Goal: Information Seeking & Learning: Learn about a topic

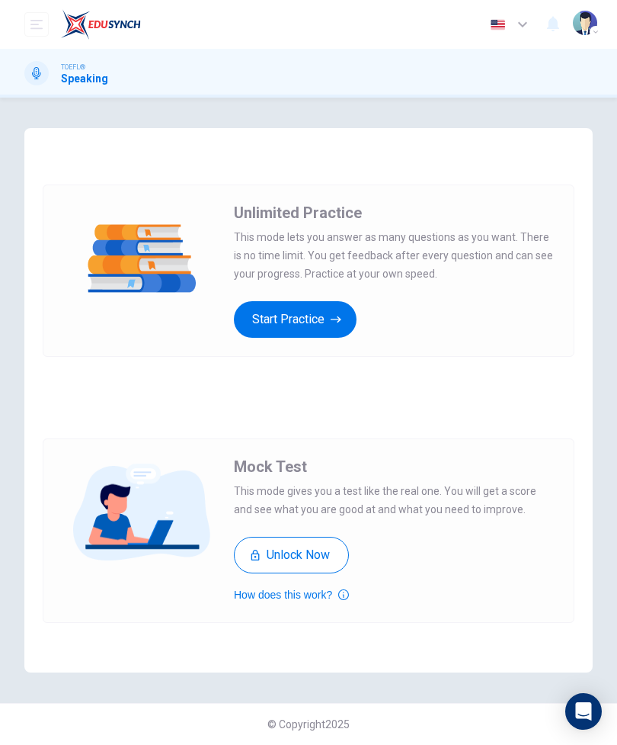
click at [313, 322] on button "Start Practice" at bounding box center [295, 319] width 123 height 37
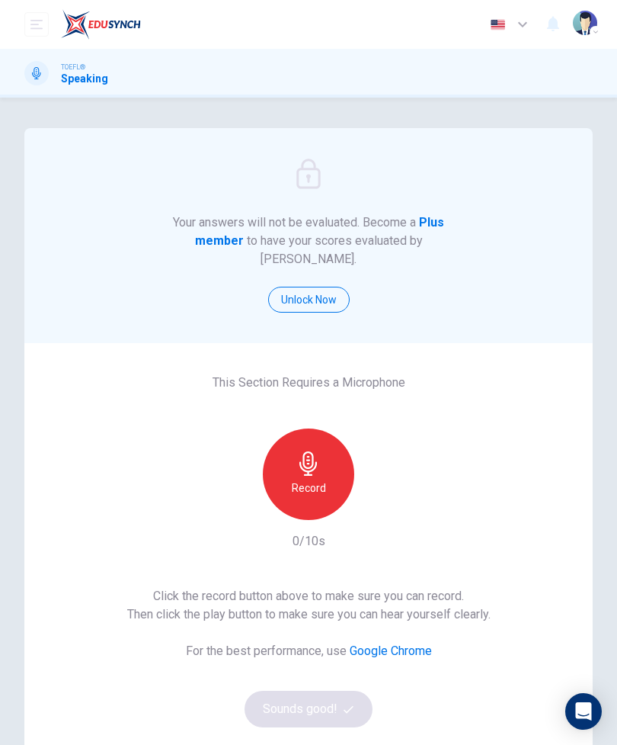
click at [328, 483] on div "Record" at bounding box center [308, 473] width 91 height 91
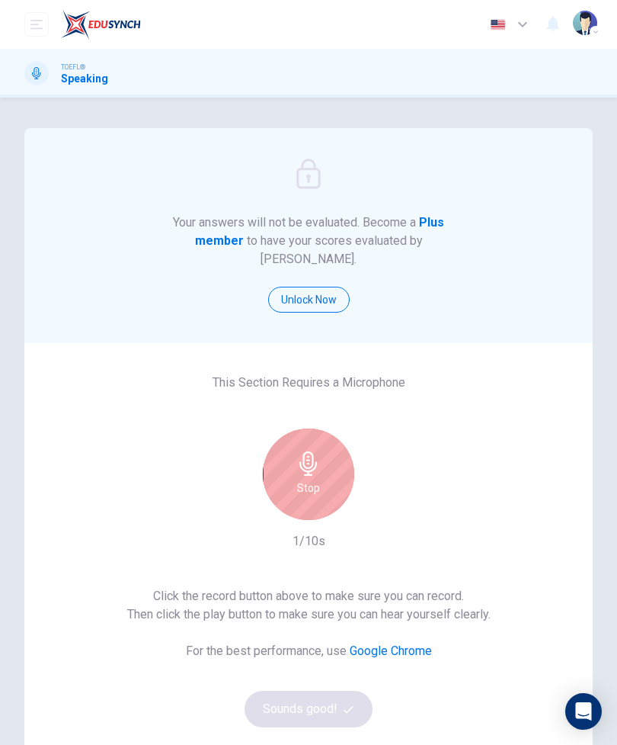
click at [351, 473] on div "Stop" at bounding box center [308, 473] width 91 height 91
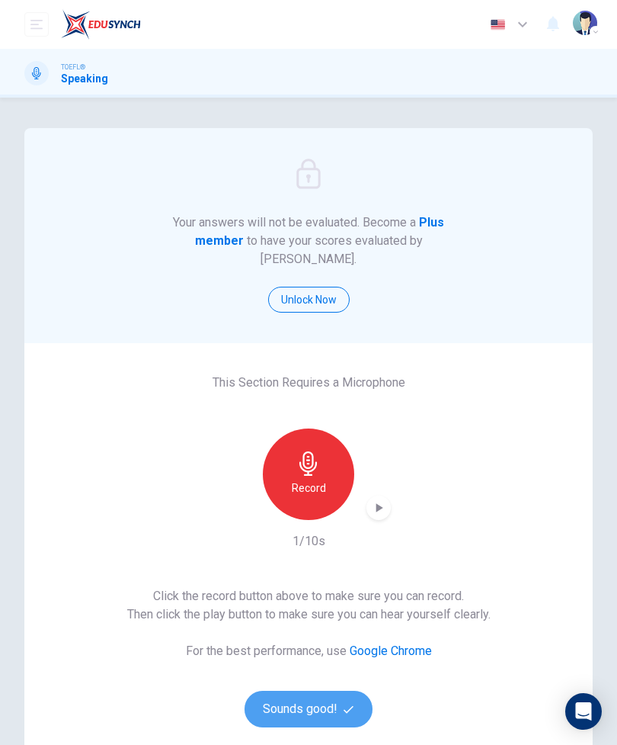
click at [309, 694] on button "Sounds good!" at bounding box center [309, 709] width 128 height 37
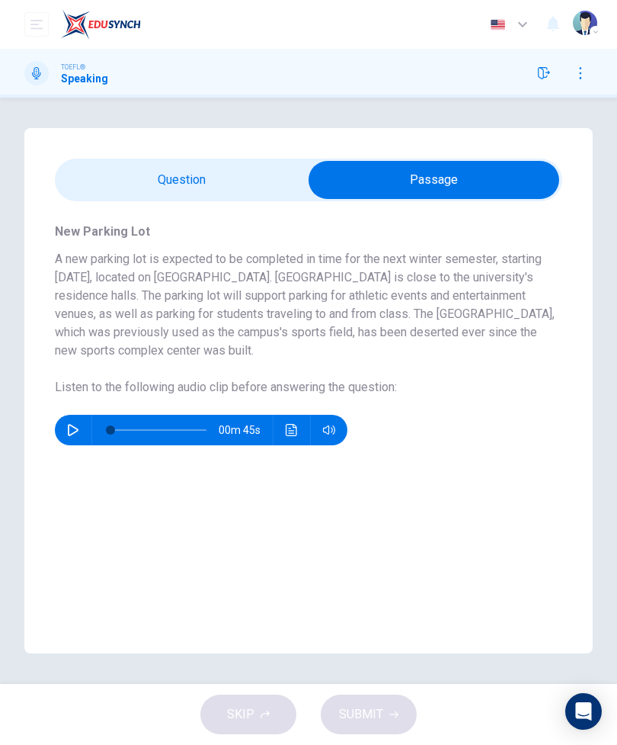
checkbox input "true"
click at [84, 427] on button "button" at bounding box center [73, 430] width 24 height 30
click at [297, 430] on icon "Click to see the audio transcription" at bounding box center [291, 430] width 11 height 12
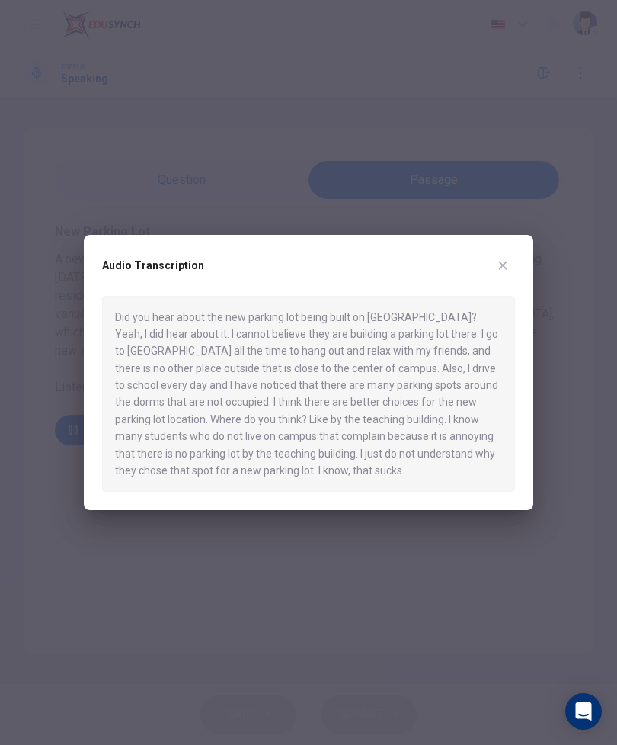
type input "0"
click at [507, 258] on button "button" at bounding box center [503, 265] width 24 height 24
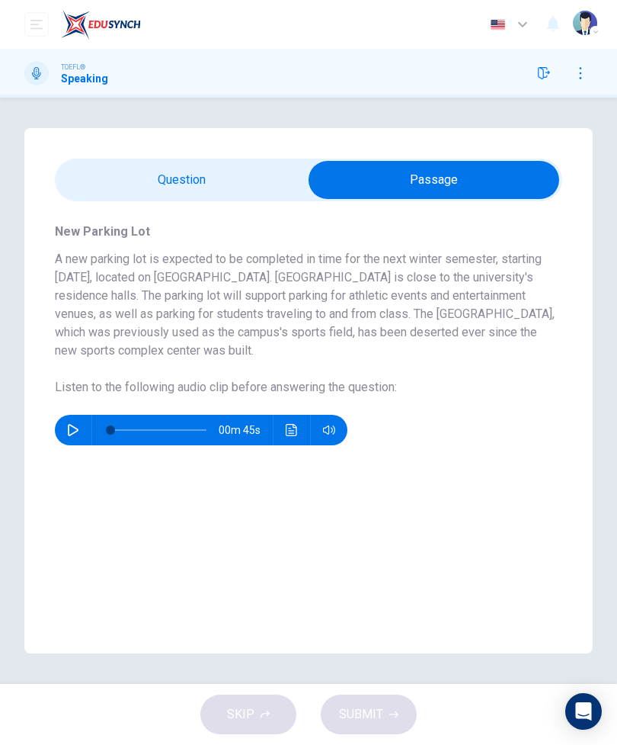
click at [290, 186] on input "checkbox" at bounding box center [434, 180] width 762 height 38
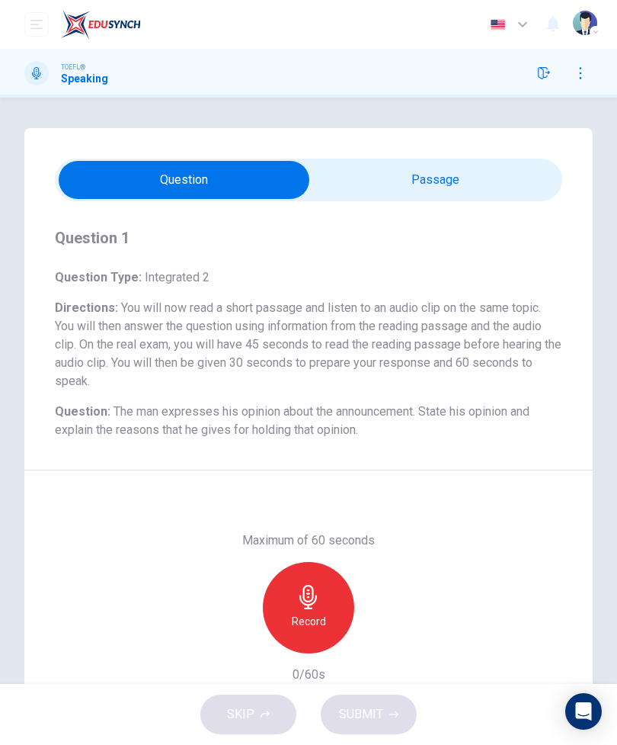
click at [373, 179] on input "checkbox" at bounding box center [184, 180] width 762 height 38
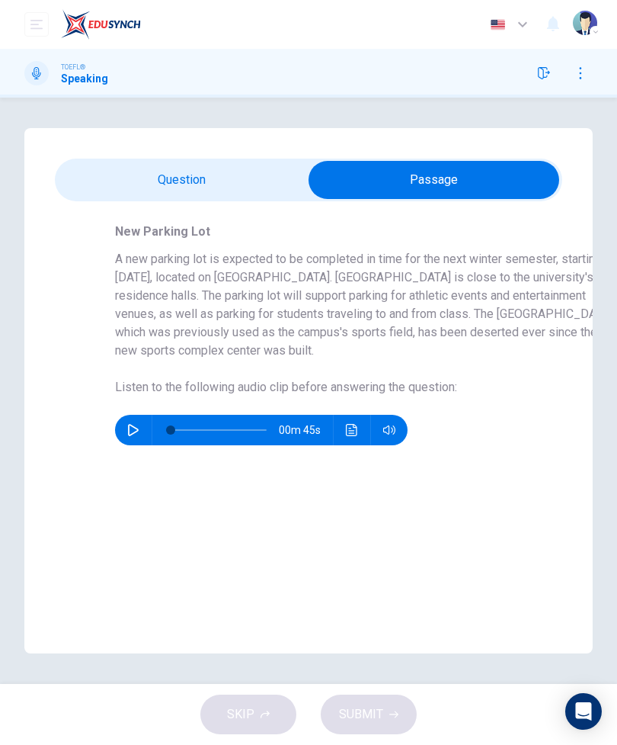
checkbox input "false"
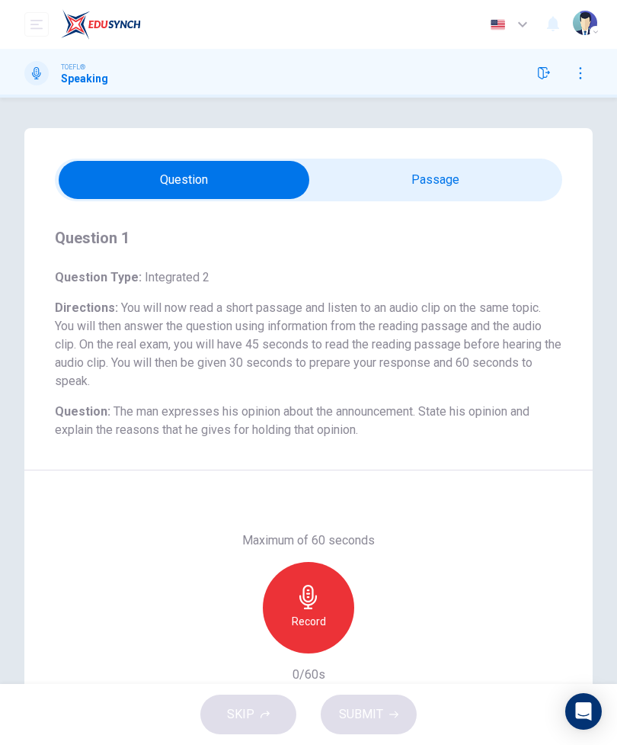
click at [382, 708] on div "SKIP SUBMIT" at bounding box center [308, 714] width 617 height 61
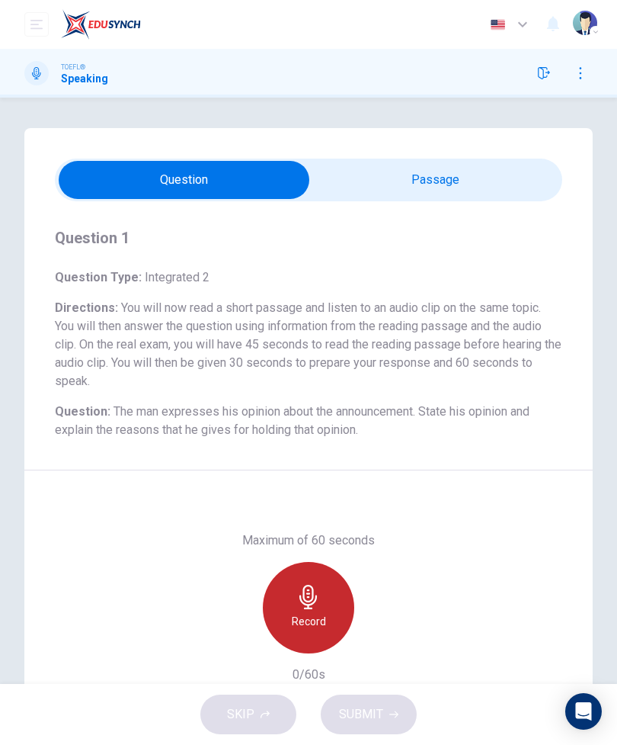
click at [332, 595] on div "Record" at bounding box center [308, 607] width 91 height 91
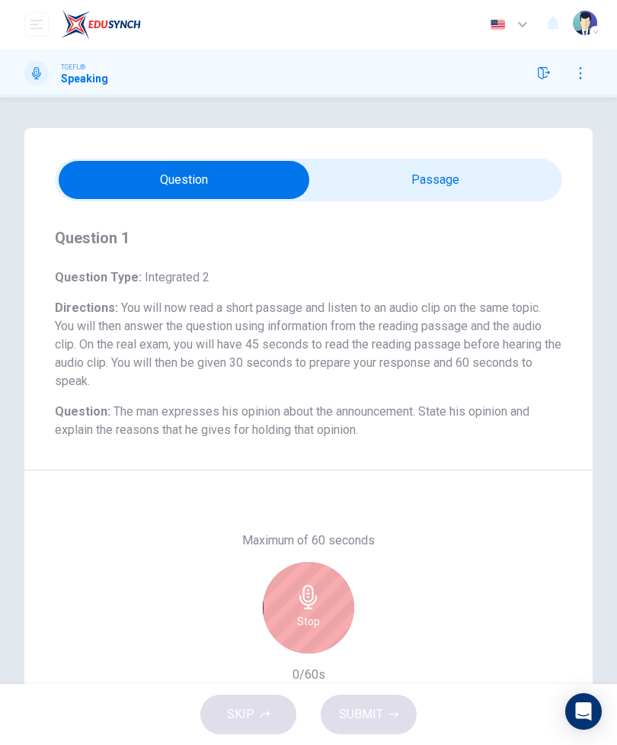
click at [327, 606] on div "Stop" at bounding box center [308, 607] width 91 height 91
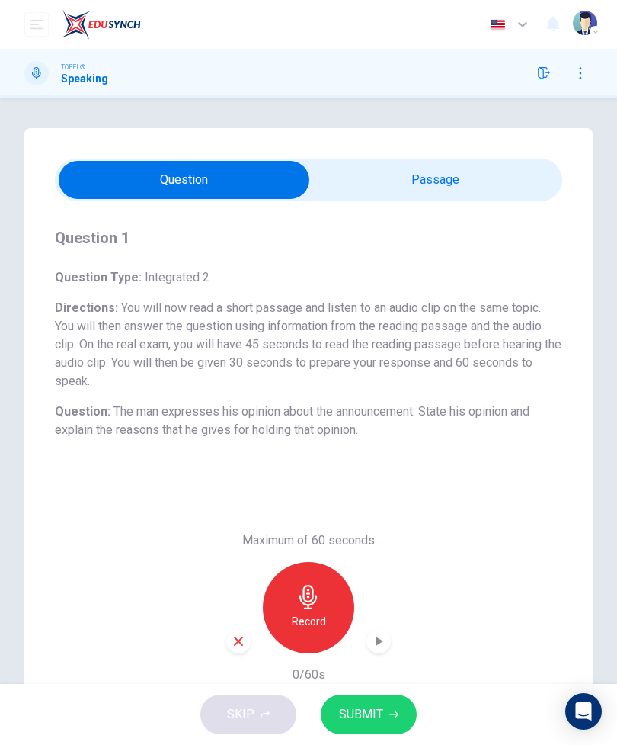
click at [390, 711] on icon "button" at bounding box center [394, 714] width 9 height 9
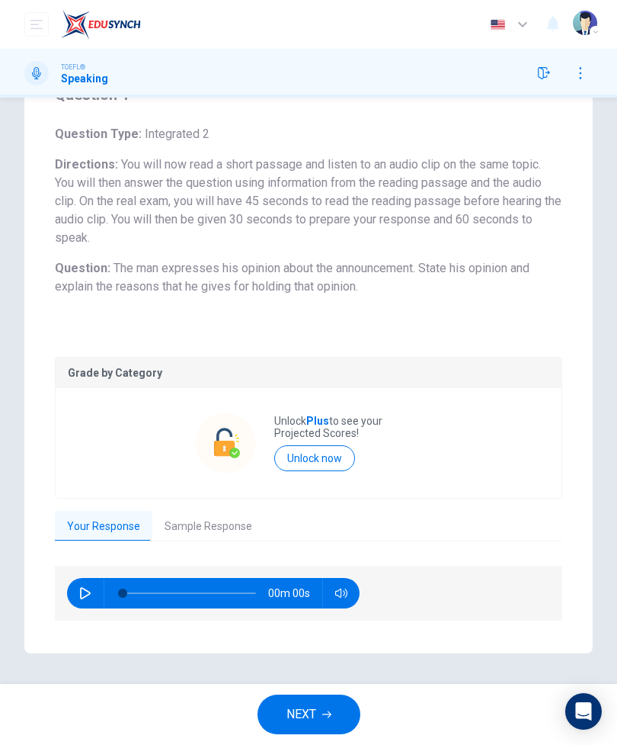
scroll to position [143, 0]
click at [226, 519] on button "Sample Response" at bounding box center [208, 528] width 112 height 32
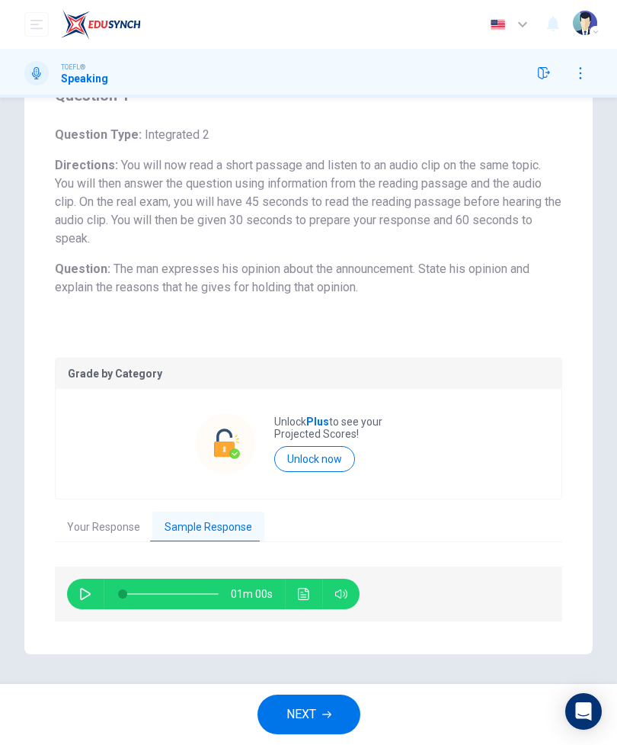
click at [91, 587] on button "button" at bounding box center [85, 594] width 24 height 30
click at [301, 591] on icon "Click to see the audio transcription" at bounding box center [304, 594] width 12 height 12
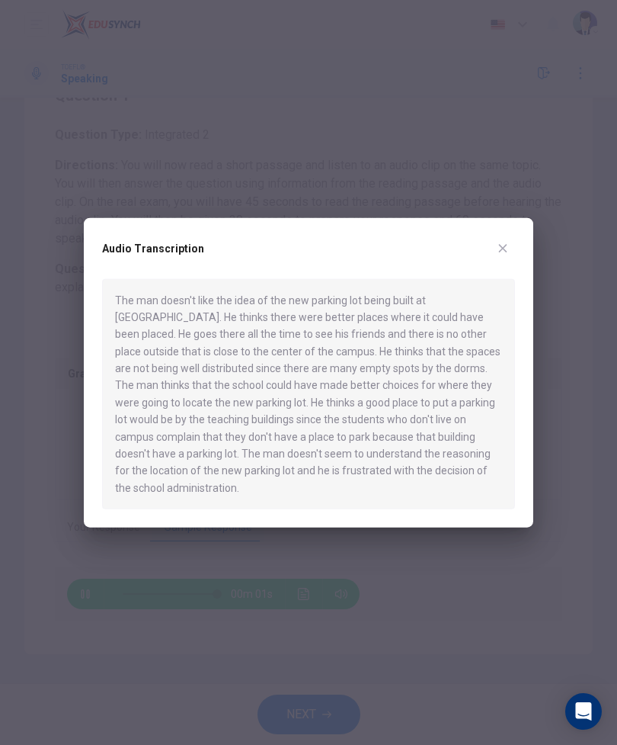
type input "0"
click at [496, 254] on button "button" at bounding box center [503, 248] width 24 height 24
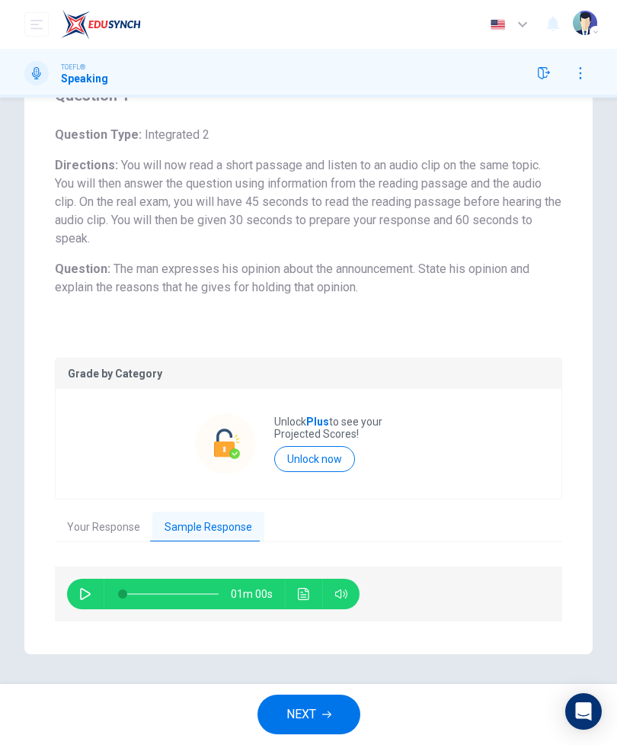
click at [309, 706] on span "NEXT" at bounding box center [302, 714] width 30 height 21
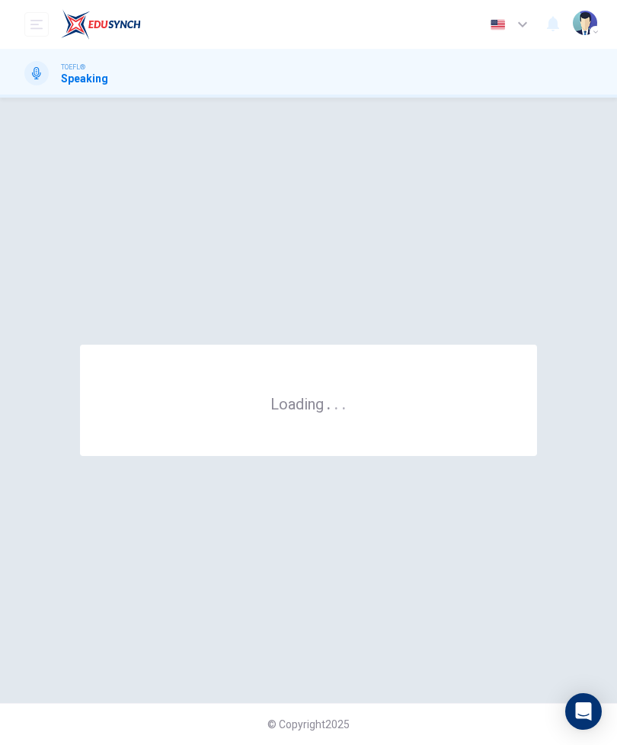
scroll to position [0, 0]
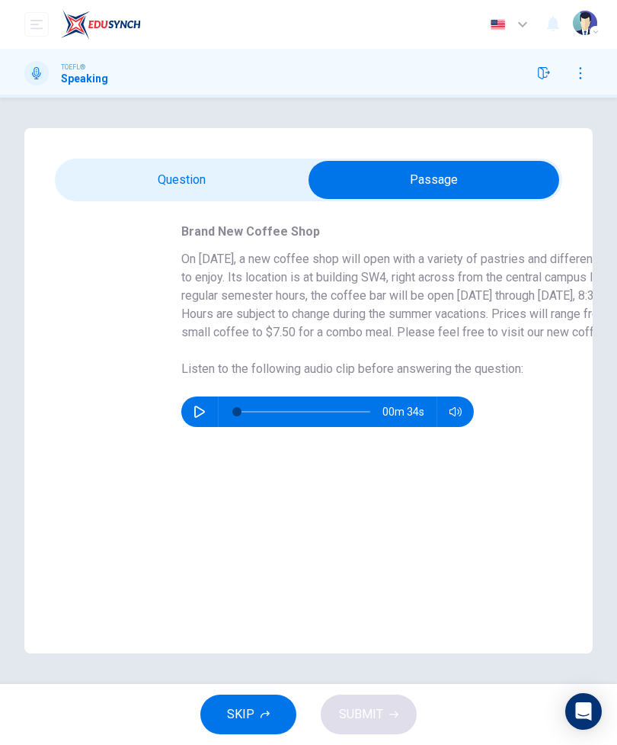
checkbox input "false"
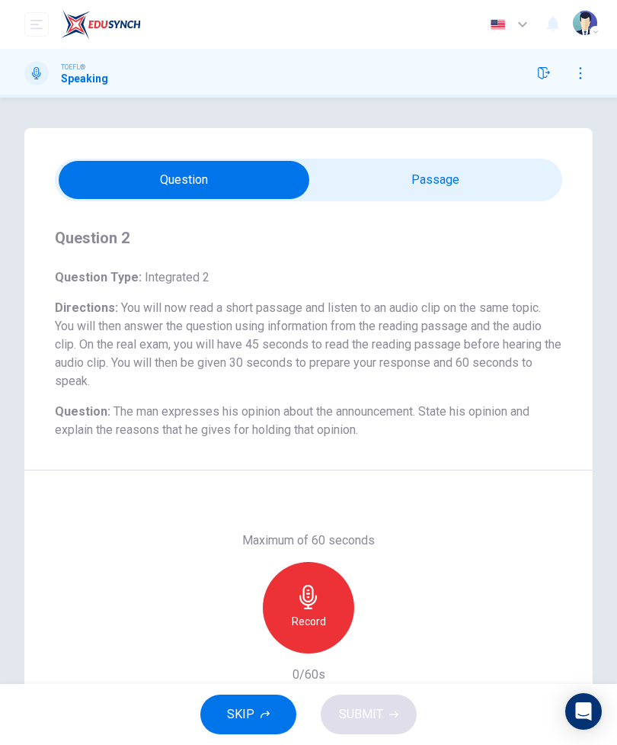
click at [357, 715] on div "SKIP SUBMIT" at bounding box center [308, 714] width 617 height 61
click at [550, 80] on button "button" at bounding box center [544, 73] width 24 height 24
